Goal: Task Accomplishment & Management: Manage account settings

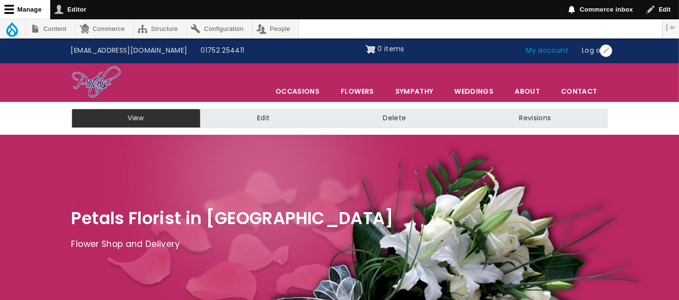
click at [541, 51] on link "My account" at bounding box center [547, 51] width 56 height 18
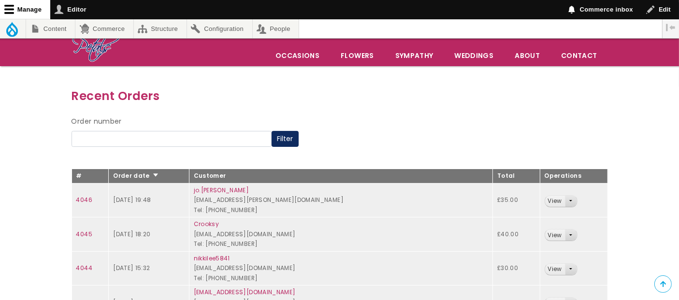
scroll to position [43, 0]
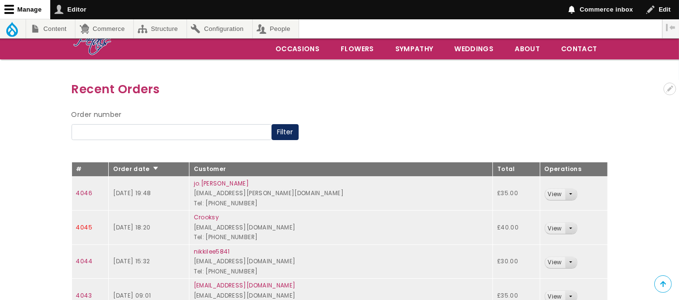
click at [84, 225] on link "4045" at bounding box center [84, 227] width 16 height 8
click at [85, 191] on link "4046" at bounding box center [84, 193] width 16 height 8
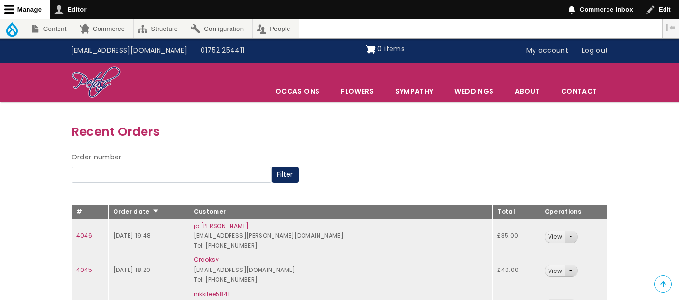
scroll to position [43, 0]
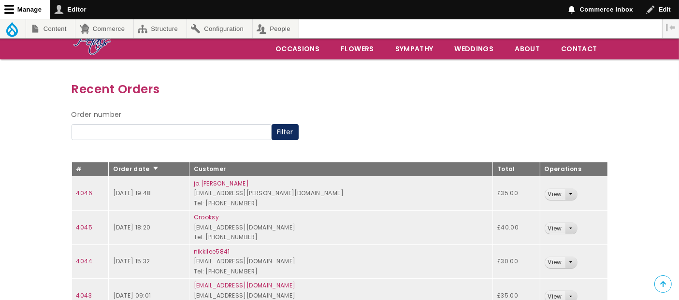
scroll to position [43, 0]
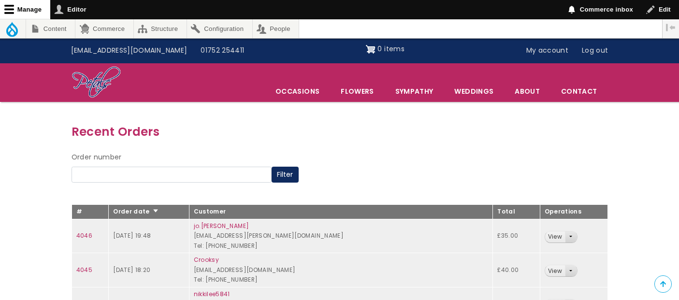
scroll to position [43, 0]
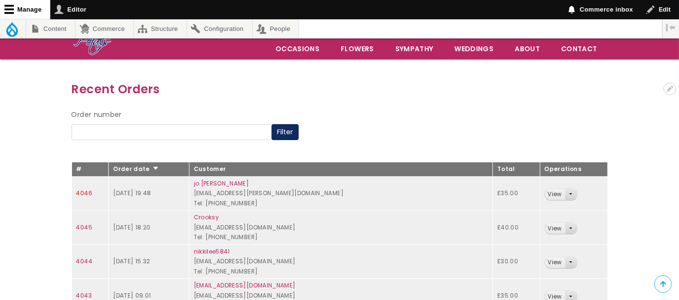
click at [84, 193] on link "4046" at bounding box center [84, 193] width 16 height 8
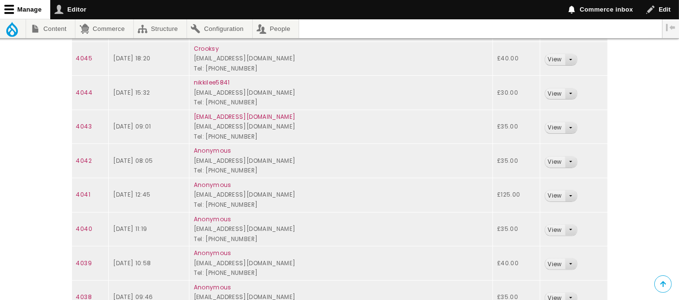
scroll to position [271, 0]
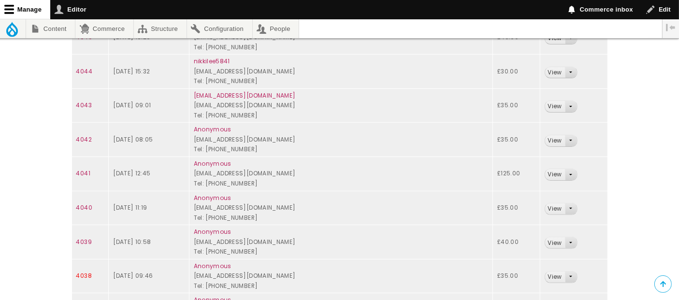
click at [87, 272] on link "4038" at bounding box center [83, 275] width 15 height 8
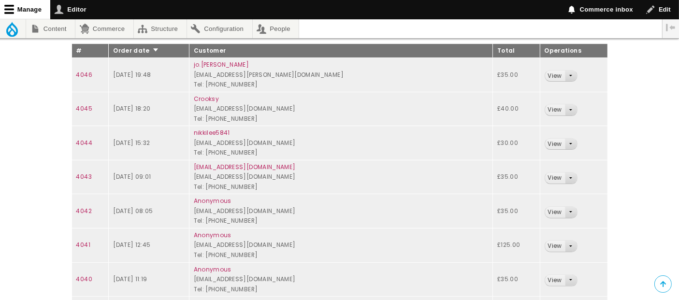
scroll to position [150, 0]
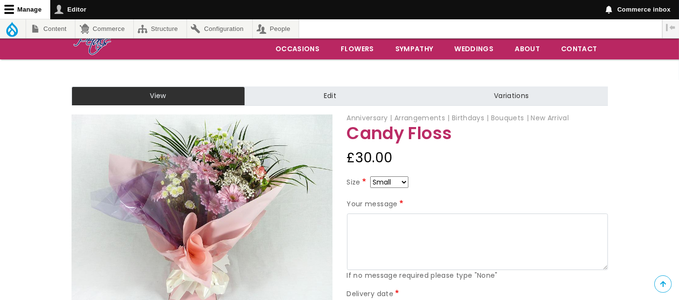
scroll to position [64, 0]
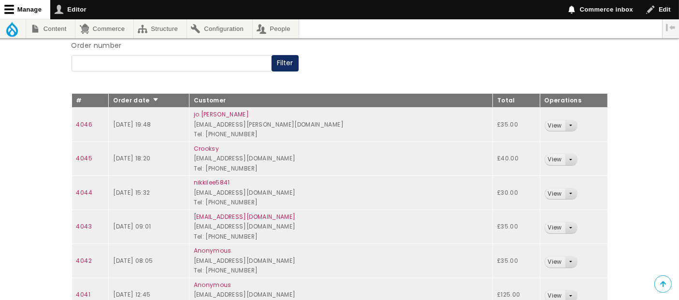
scroll to position [150, 0]
